Goal: Check status

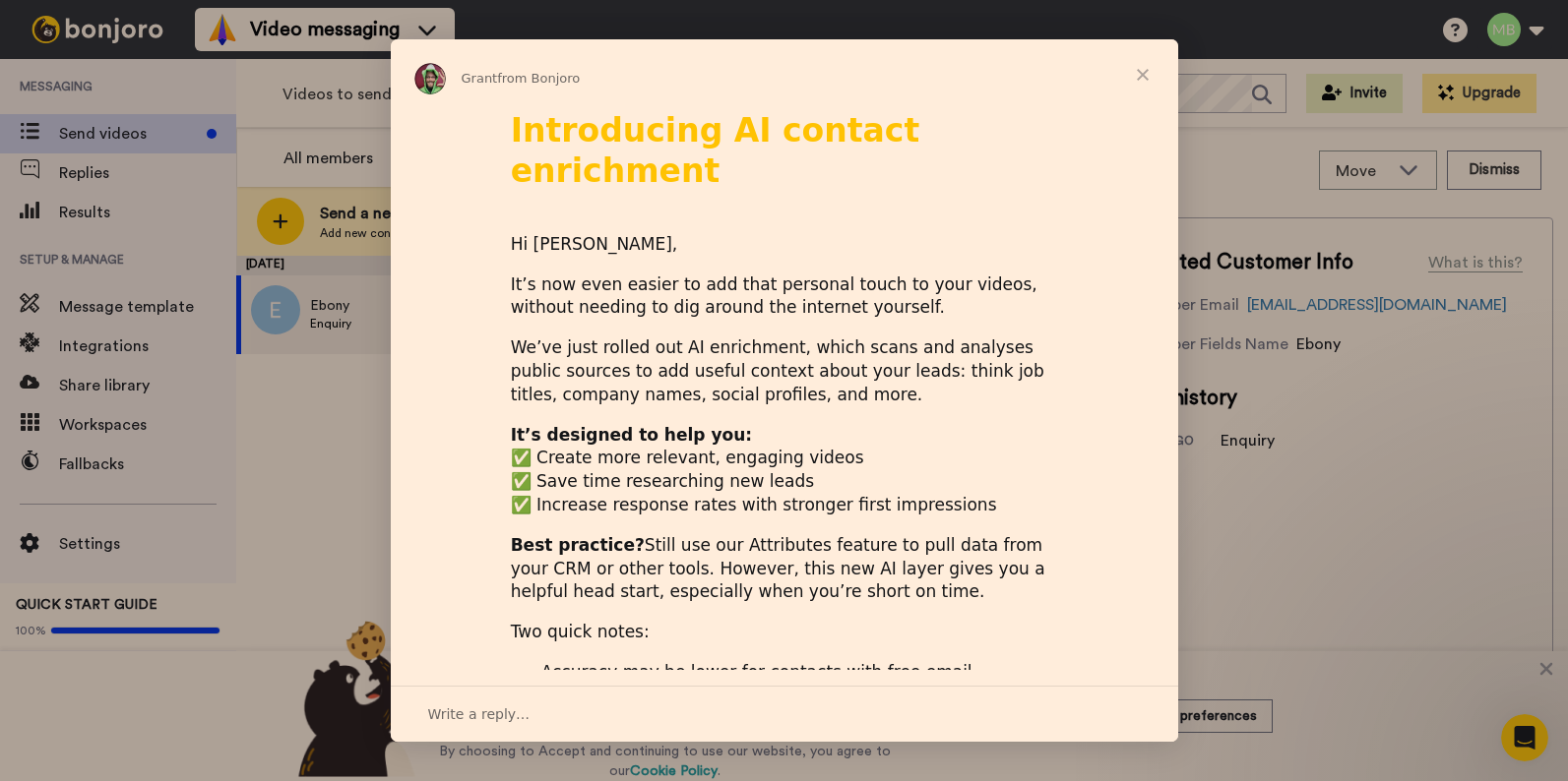
click at [1154, 70] on span "Close" at bounding box center [1142, 74] width 71 height 71
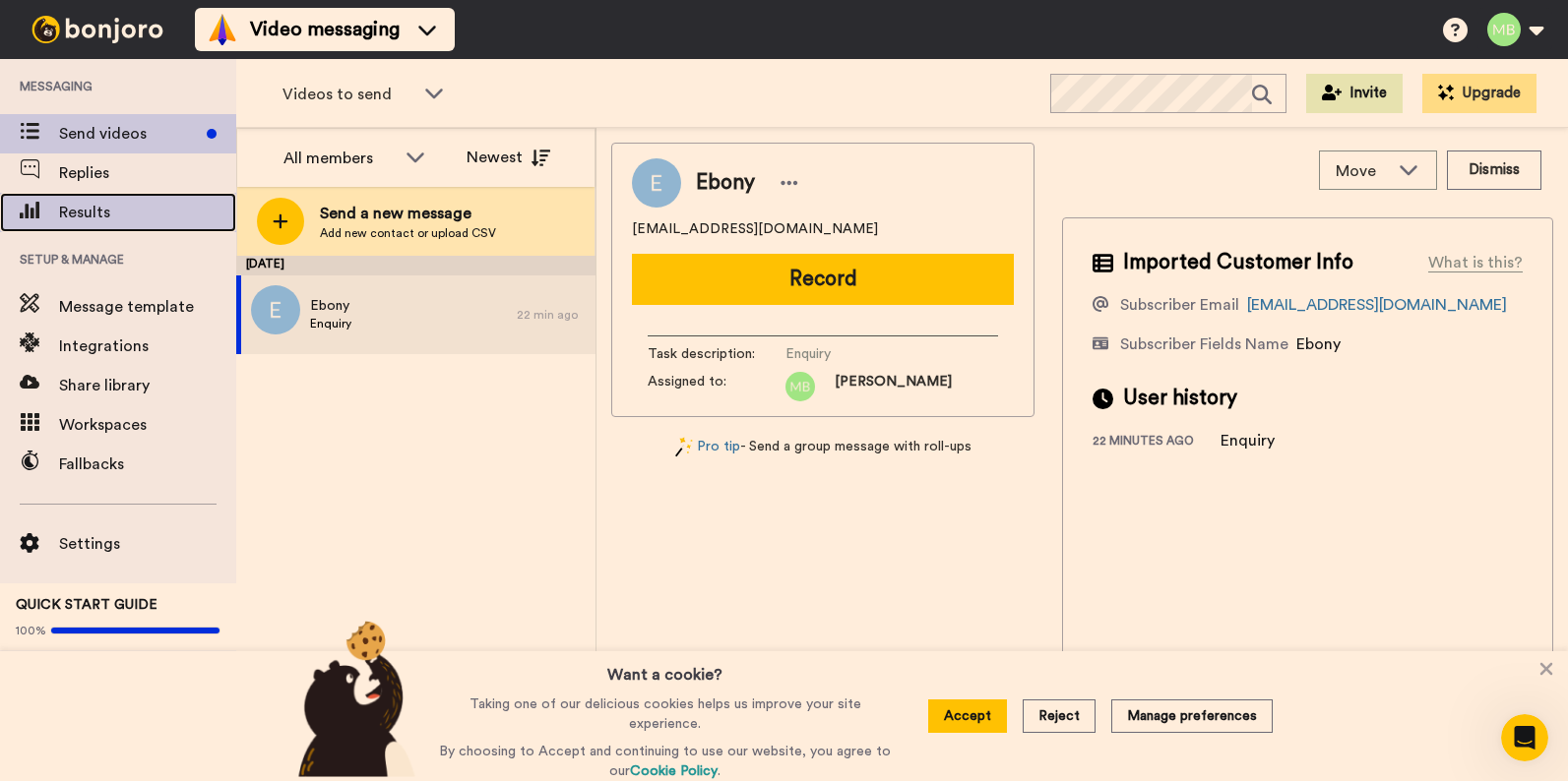
click at [113, 212] on span "Results" at bounding box center [148, 212] width 178 height 24
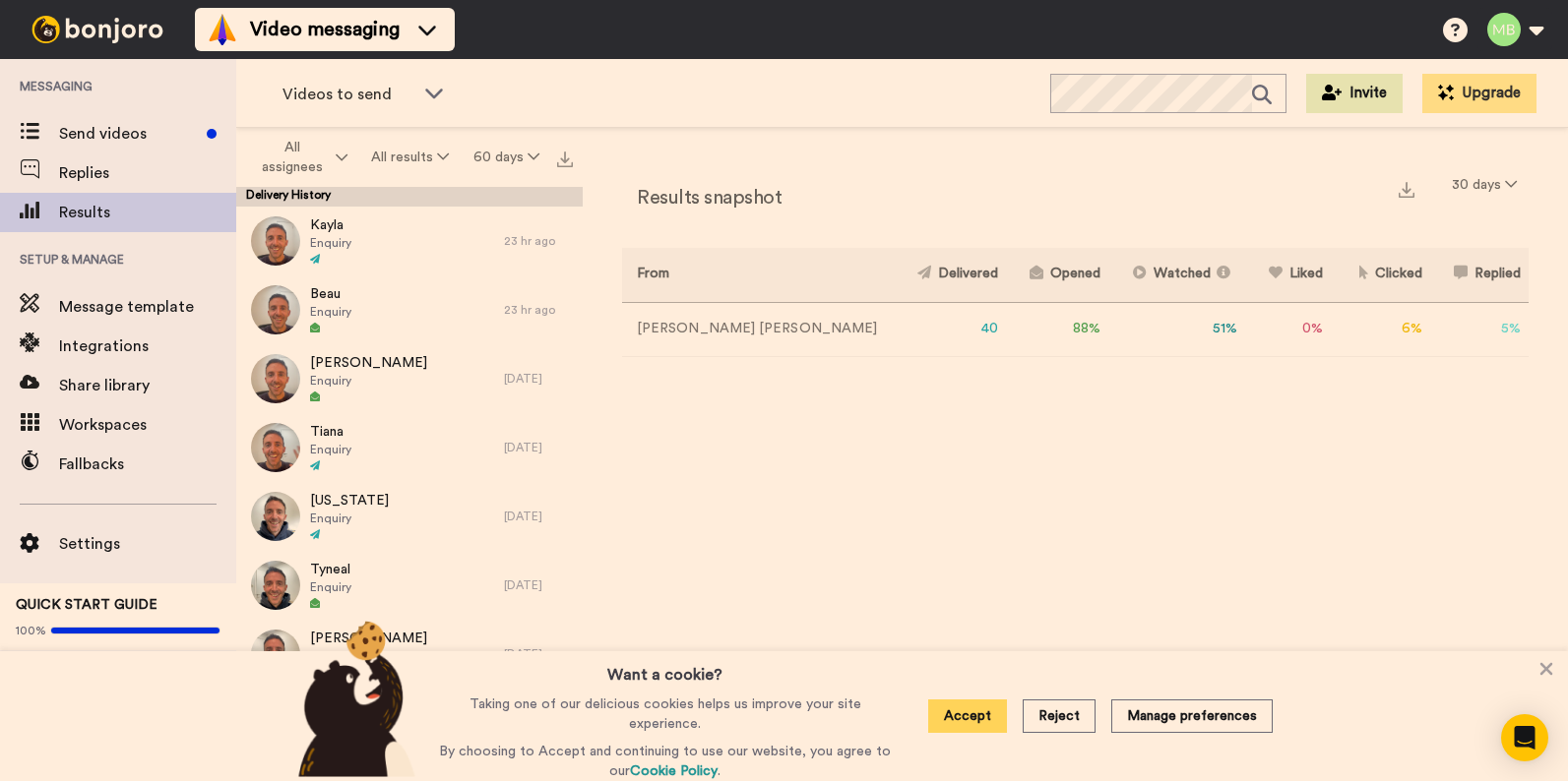
click at [974, 709] on button "Accept" at bounding box center [967, 717] width 79 height 34
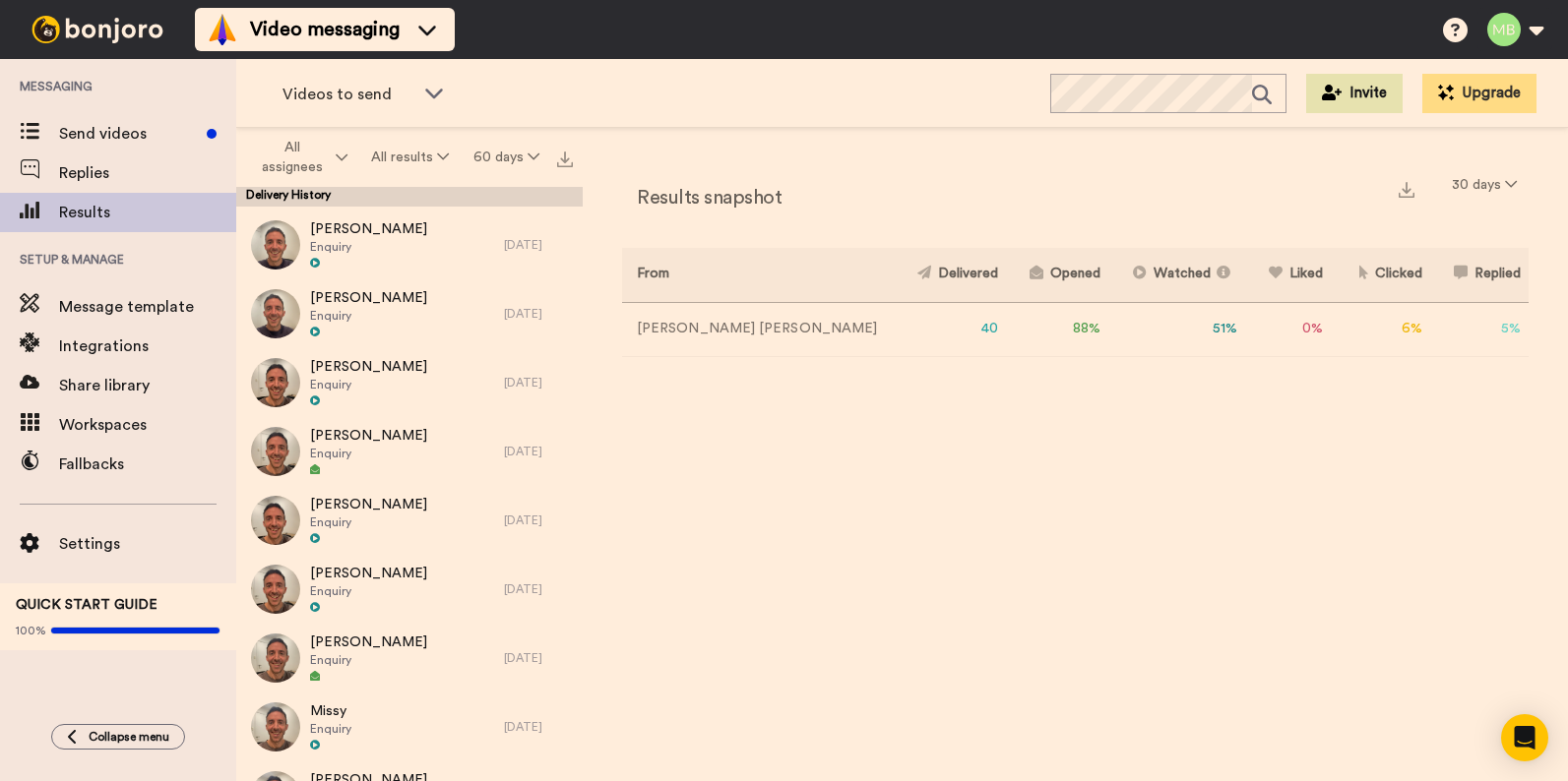
scroll to position [490, 0]
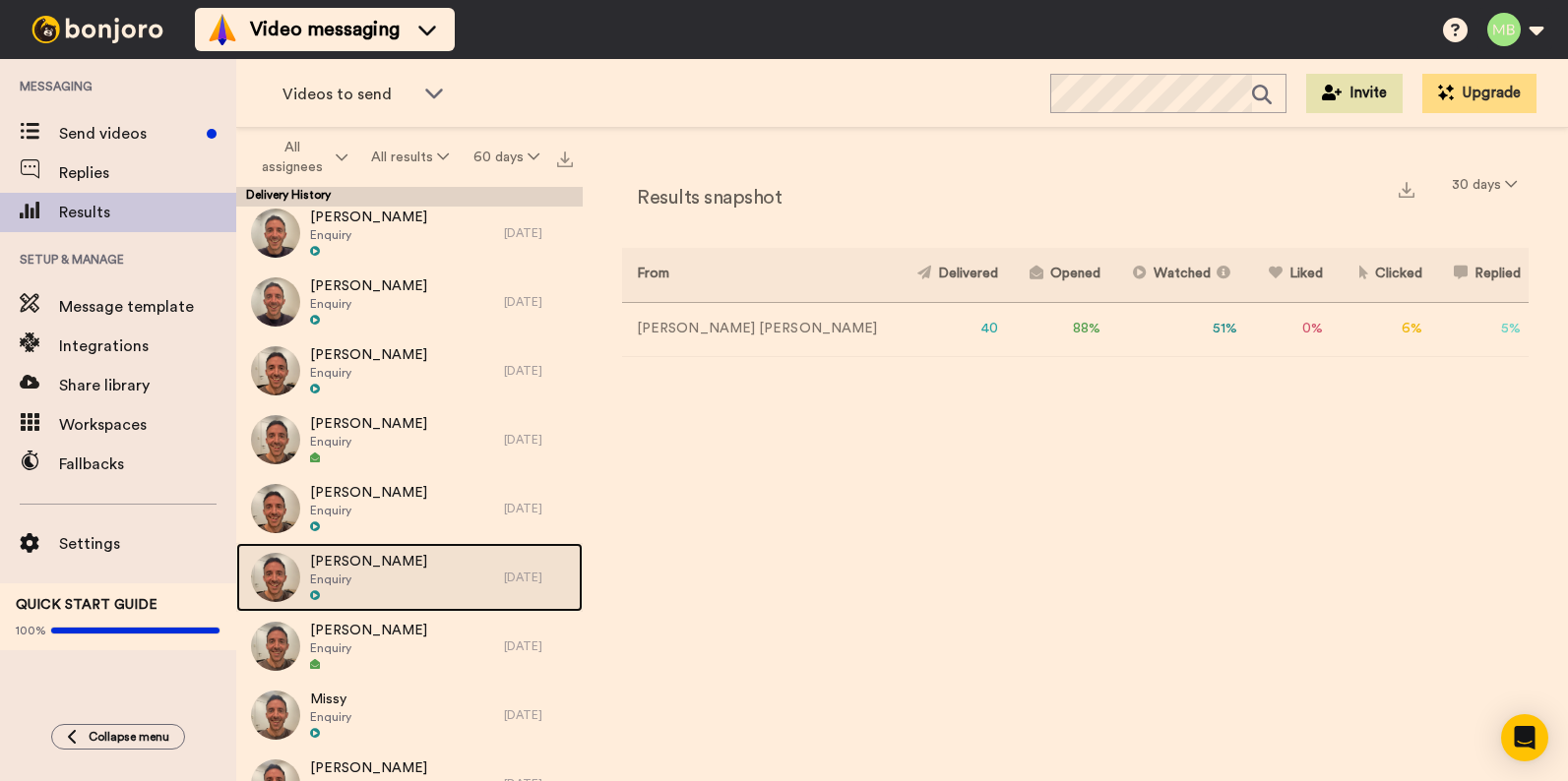
click at [392, 567] on div "Zoe Enquiry" at bounding box center [370, 578] width 267 height 69
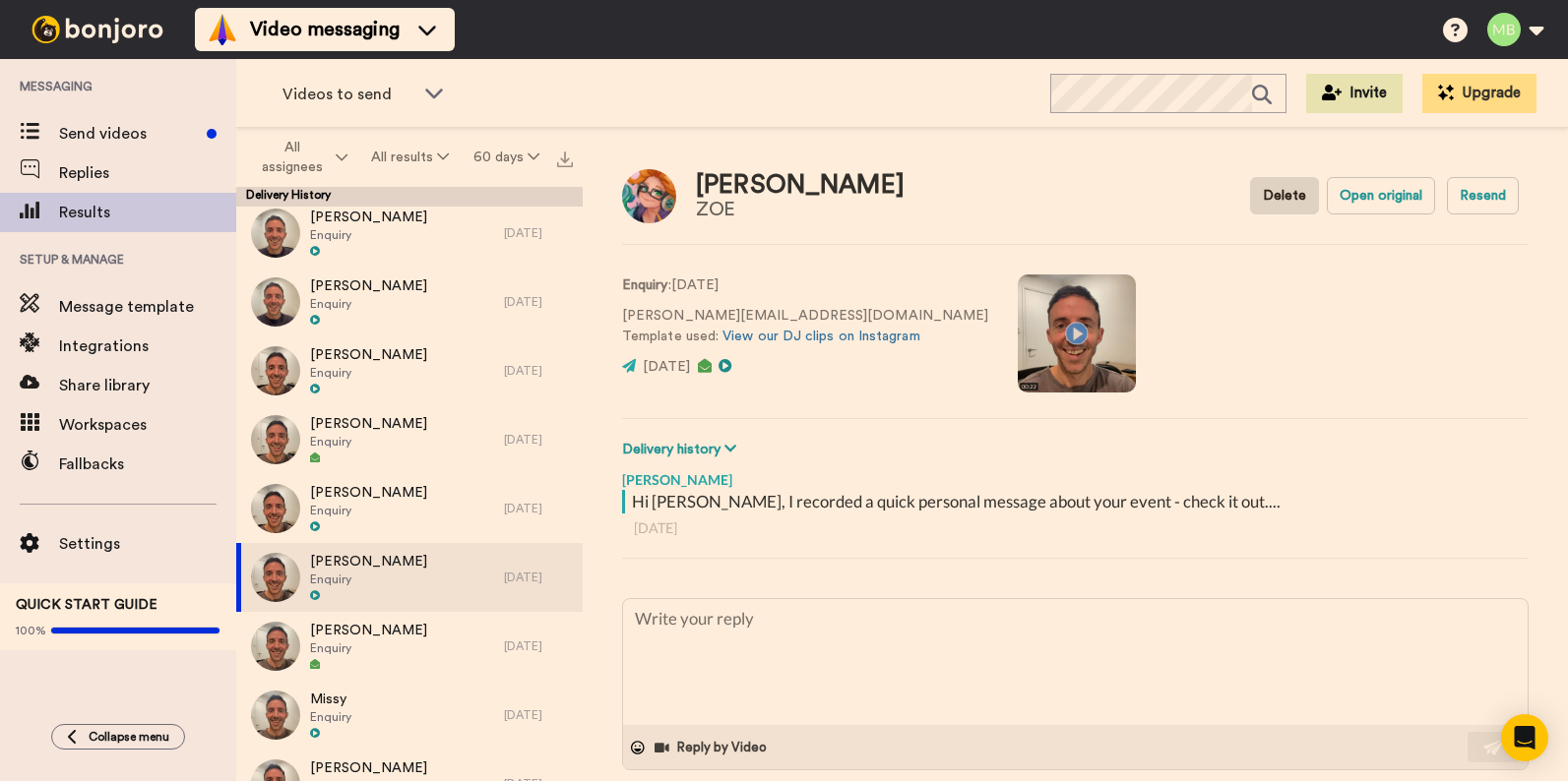
click at [1017, 327] on video at bounding box center [1076, 333] width 118 height 118
click at [1017, 360] on video at bounding box center [1076, 333] width 118 height 118
type textarea "x"
